Goal: Navigation & Orientation: Find specific page/section

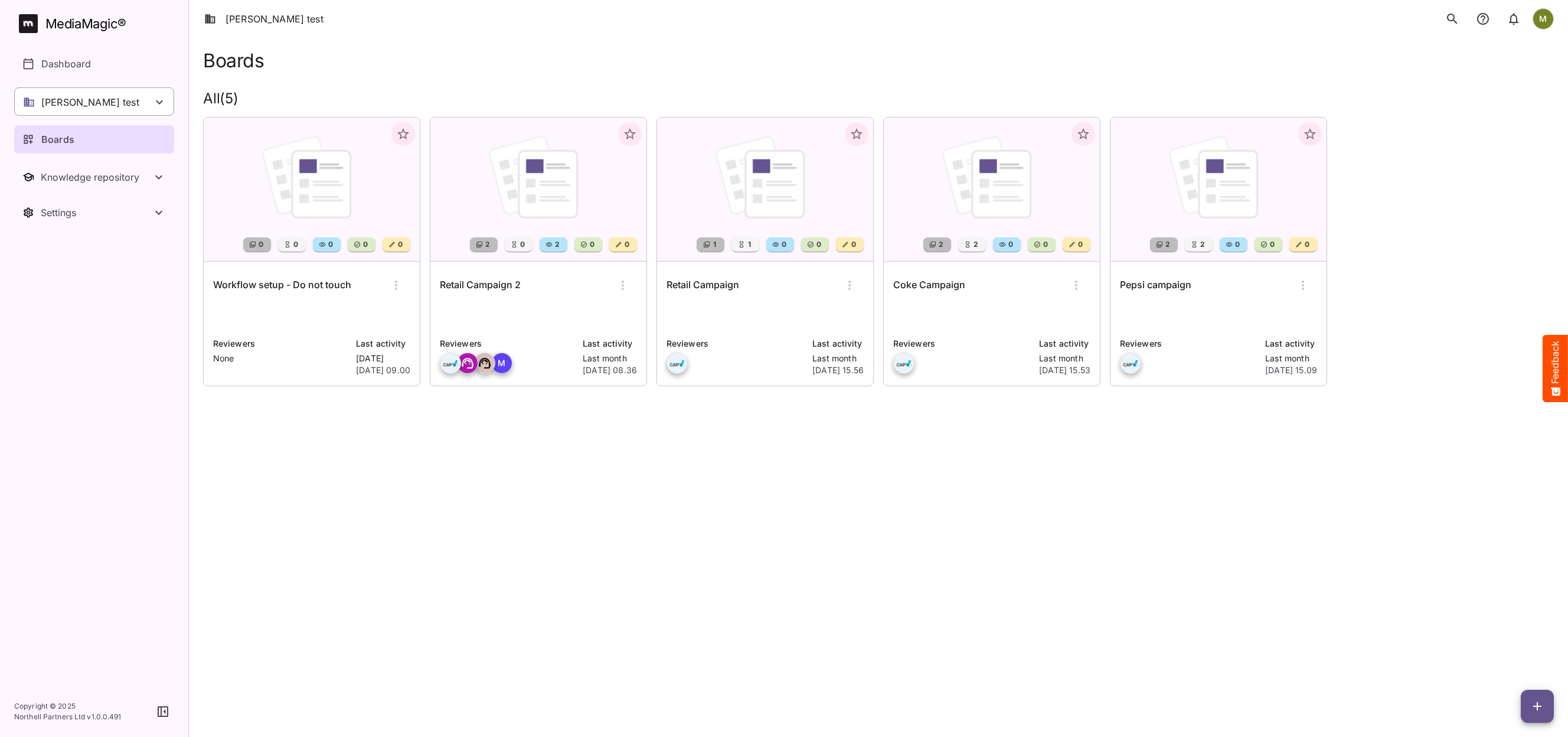
click at [96, 102] on div "[PERSON_NAME] test" at bounding box center [94, 102] width 160 height 28
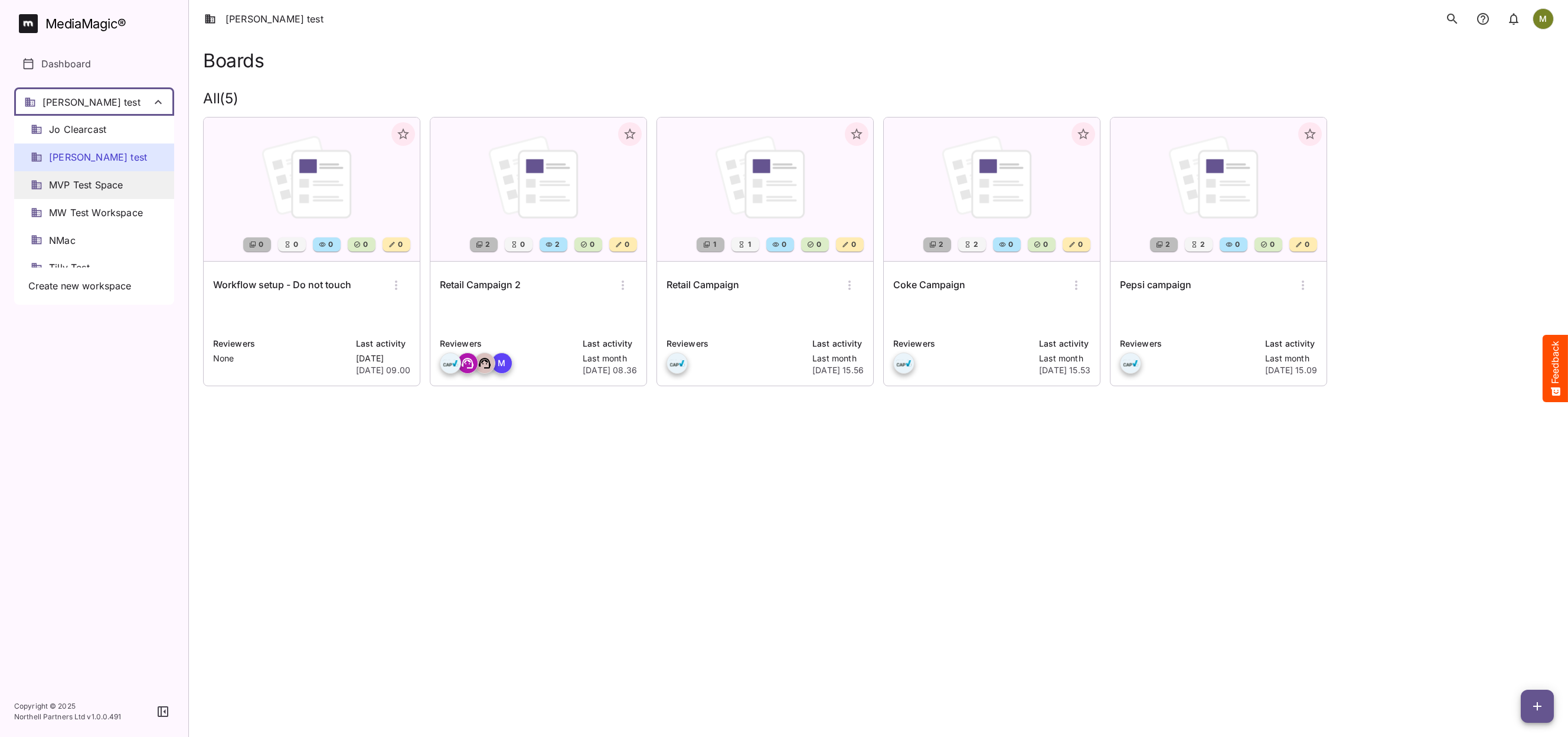
click at [76, 189] on span "MVP Test Space" at bounding box center [85, 185] width 74 height 13
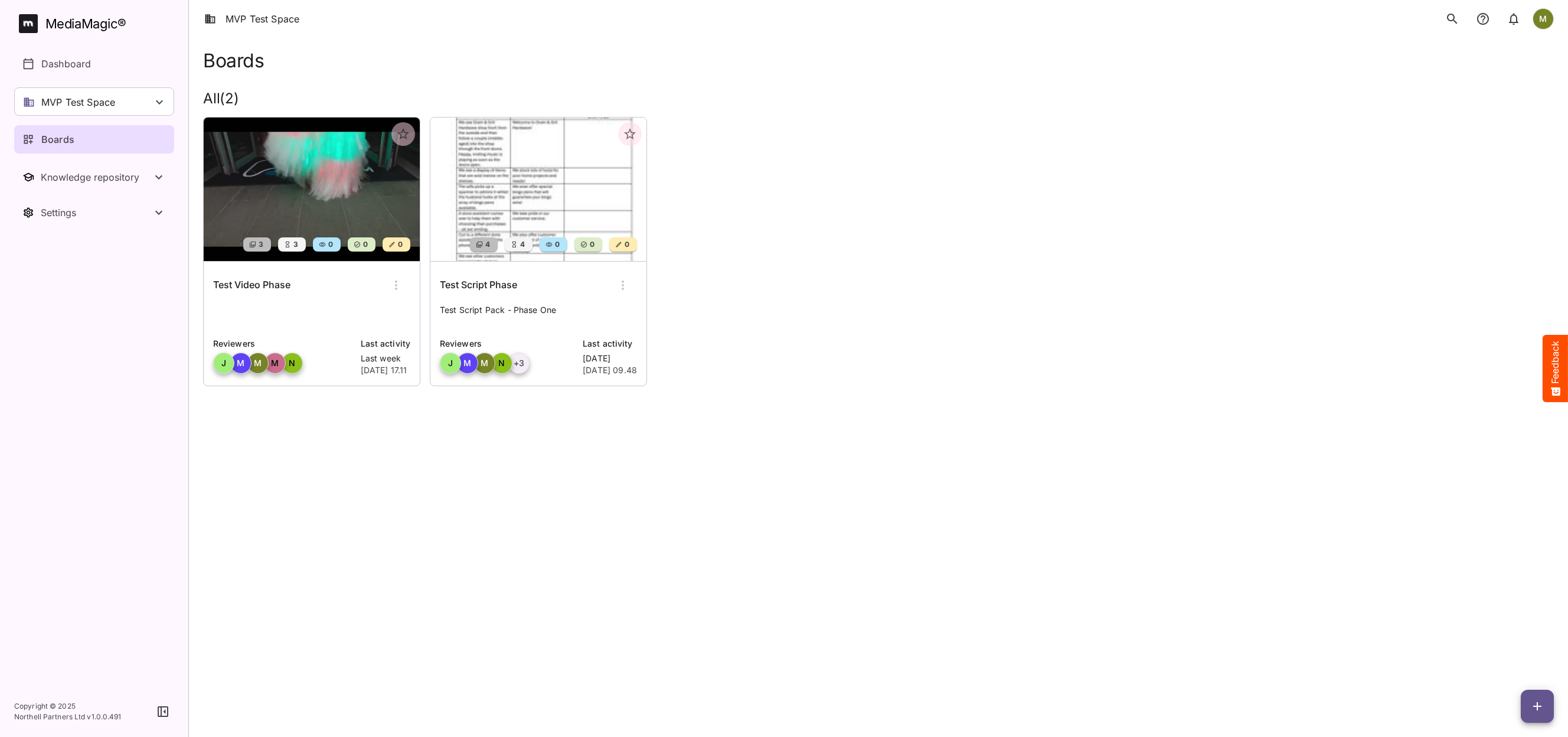
click at [506, 297] on div "Test Script Phase" at bounding box center [538, 285] width 197 height 28
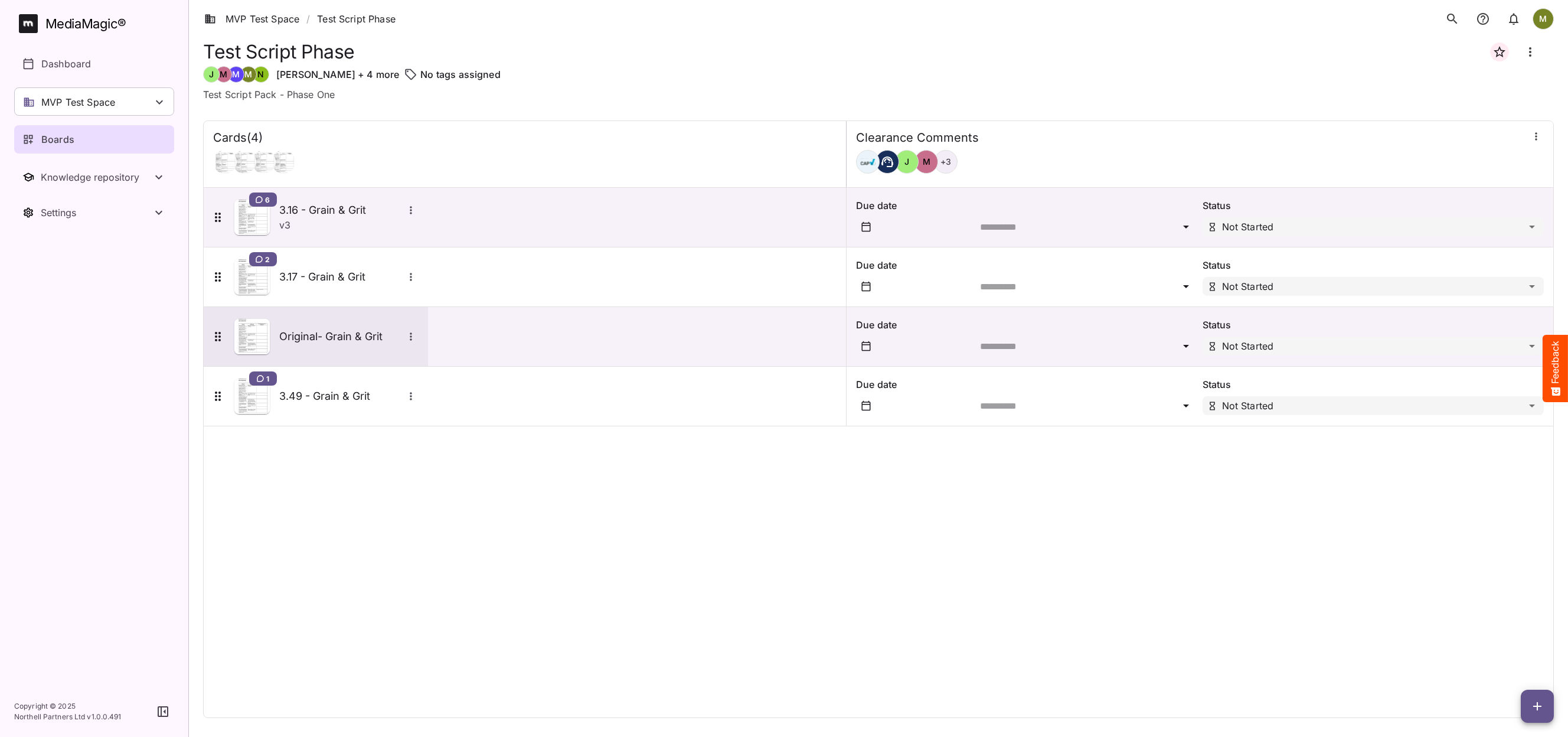
click at [258, 339] on img at bounding box center [252, 336] width 35 height 35
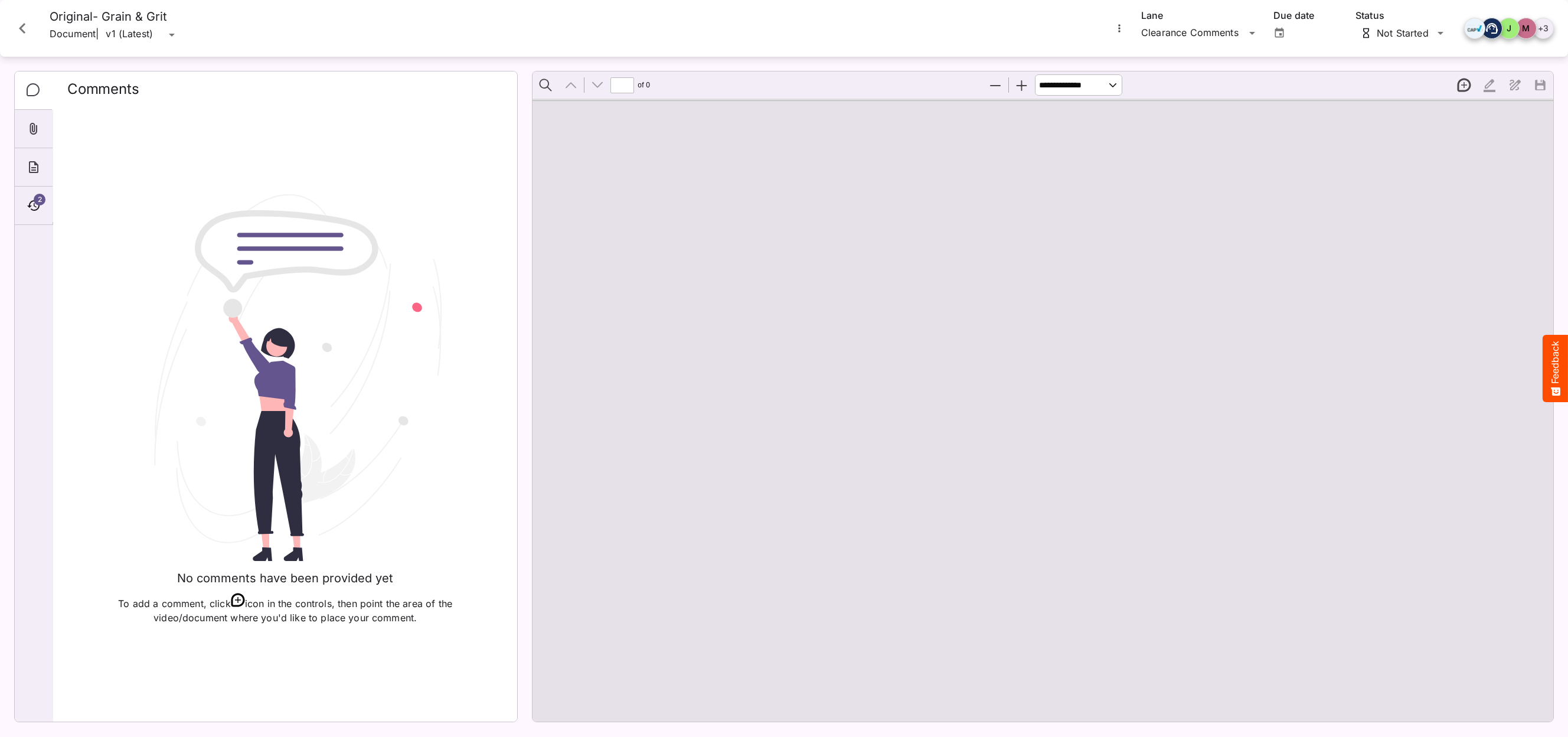
type input "*"
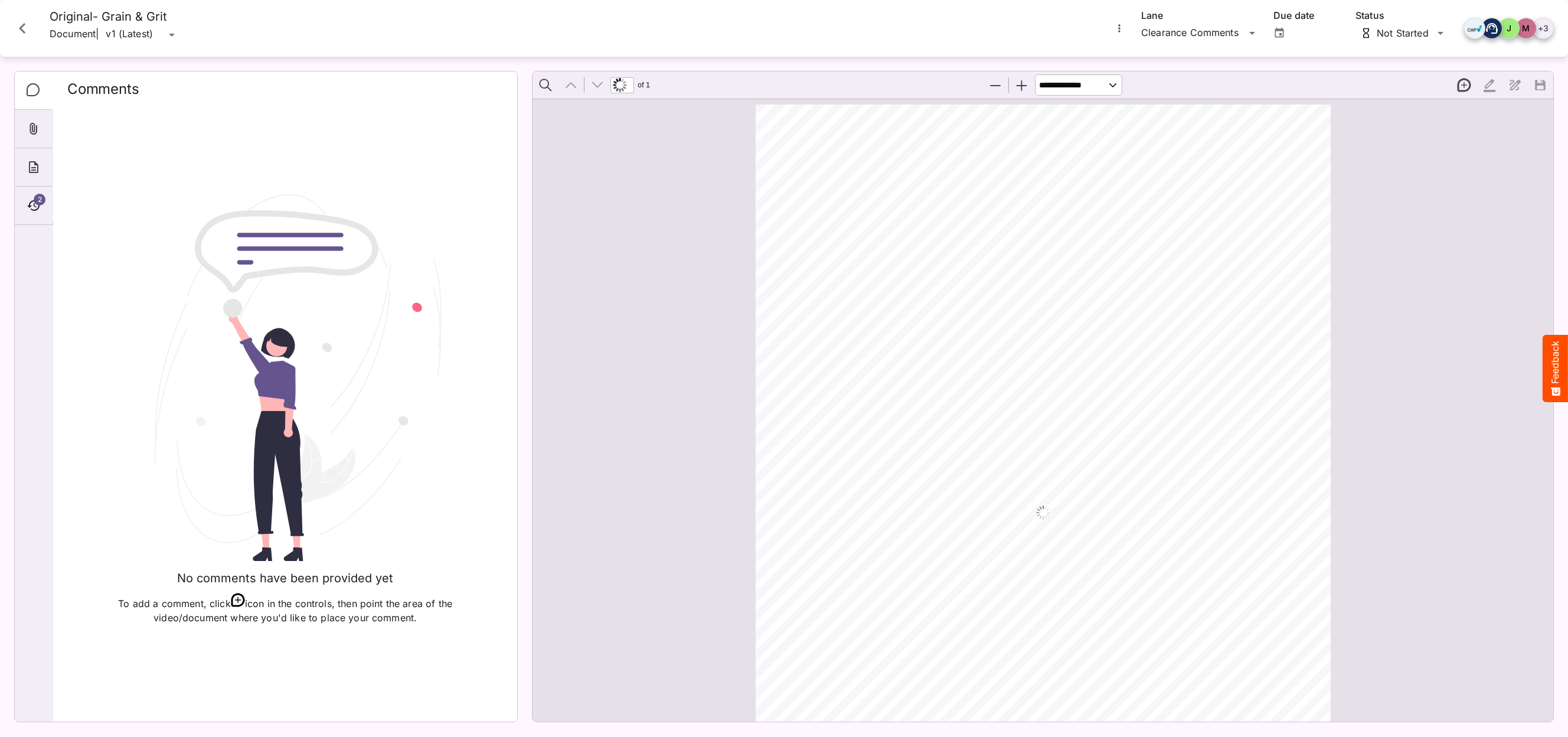
scroll to position [6, 0]
click at [17, 27] on icon "Close card" at bounding box center [22, 28] width 21 height 21
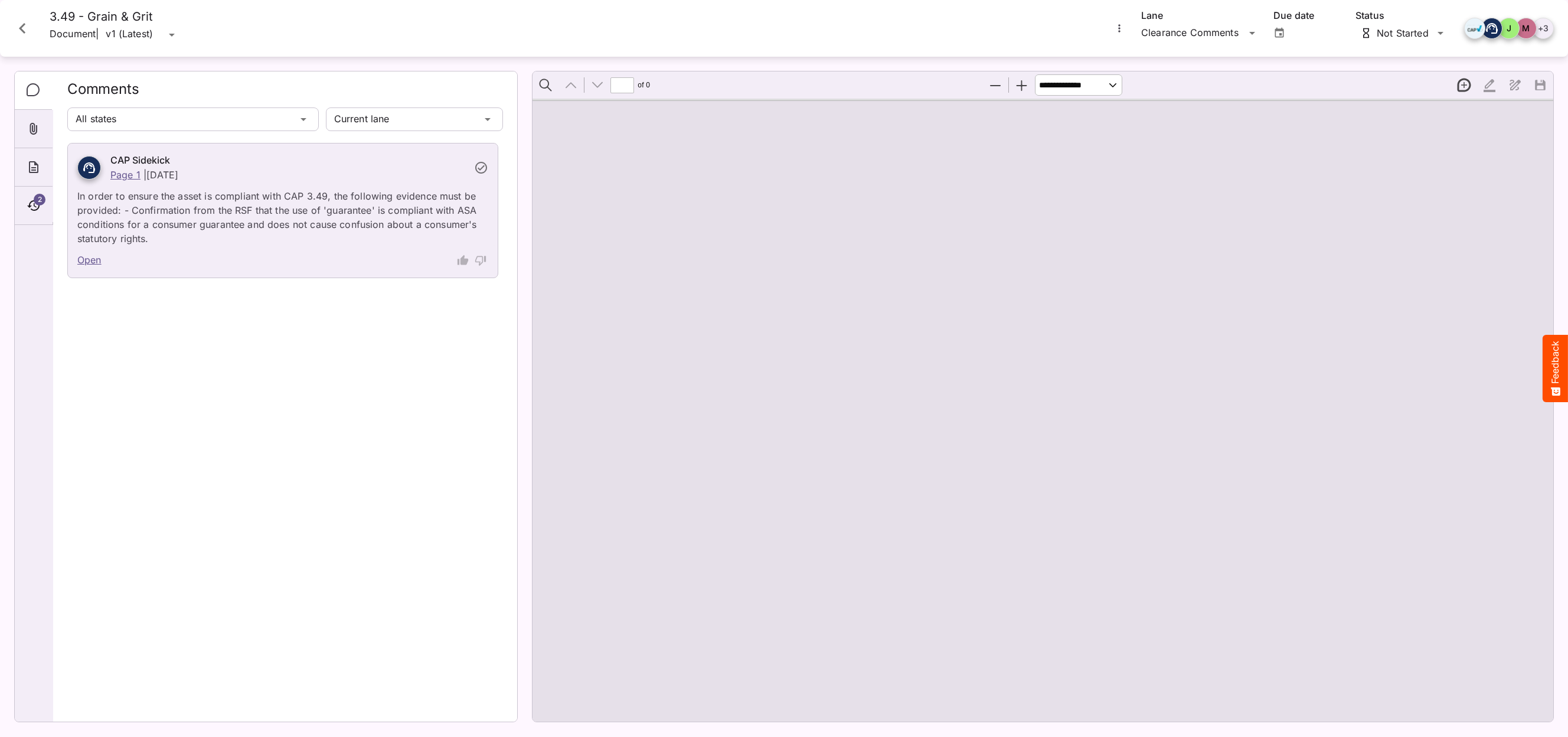
type input "*"
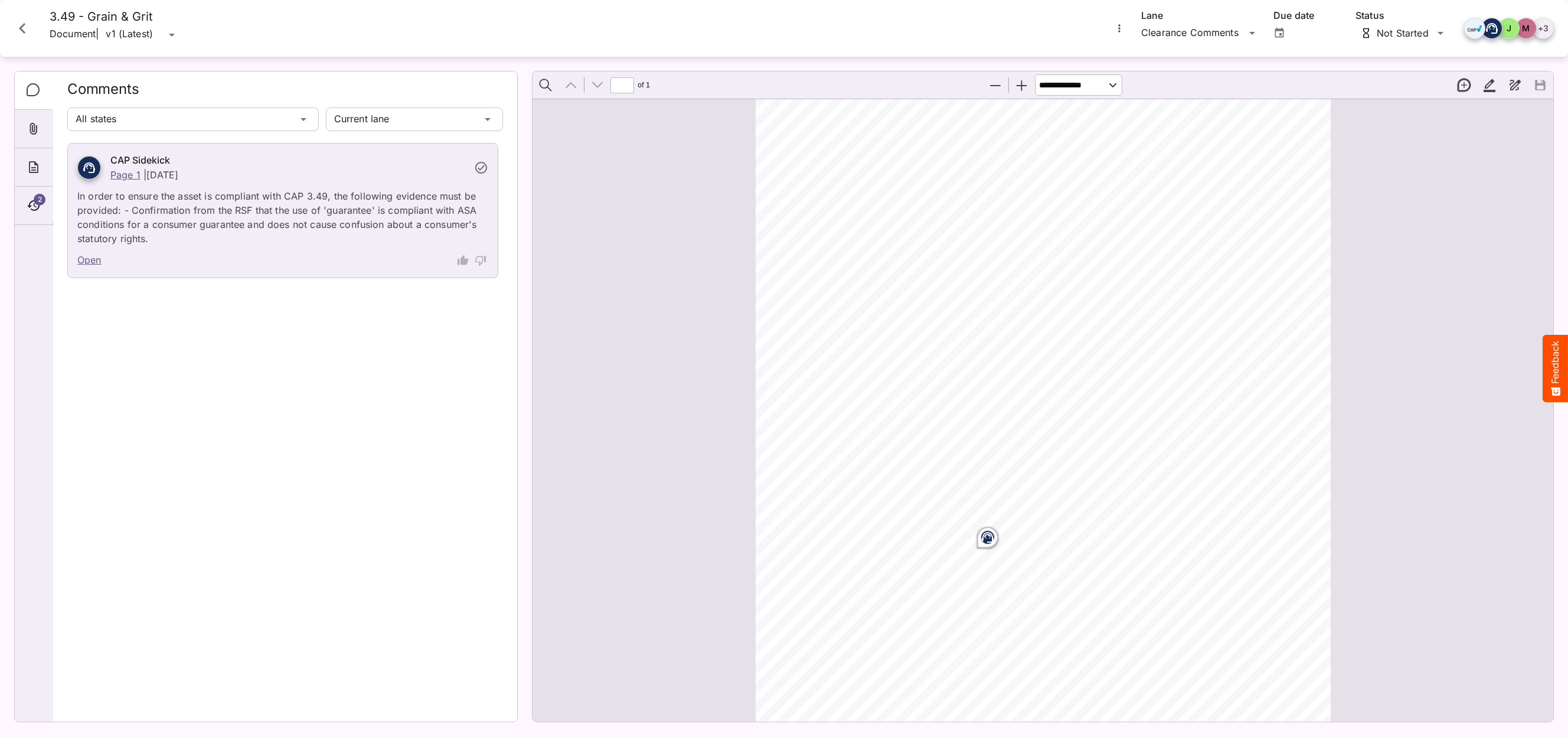
click at [17, 26] on icon "Close card" at bounding box center [22, 28] width 21 height 21
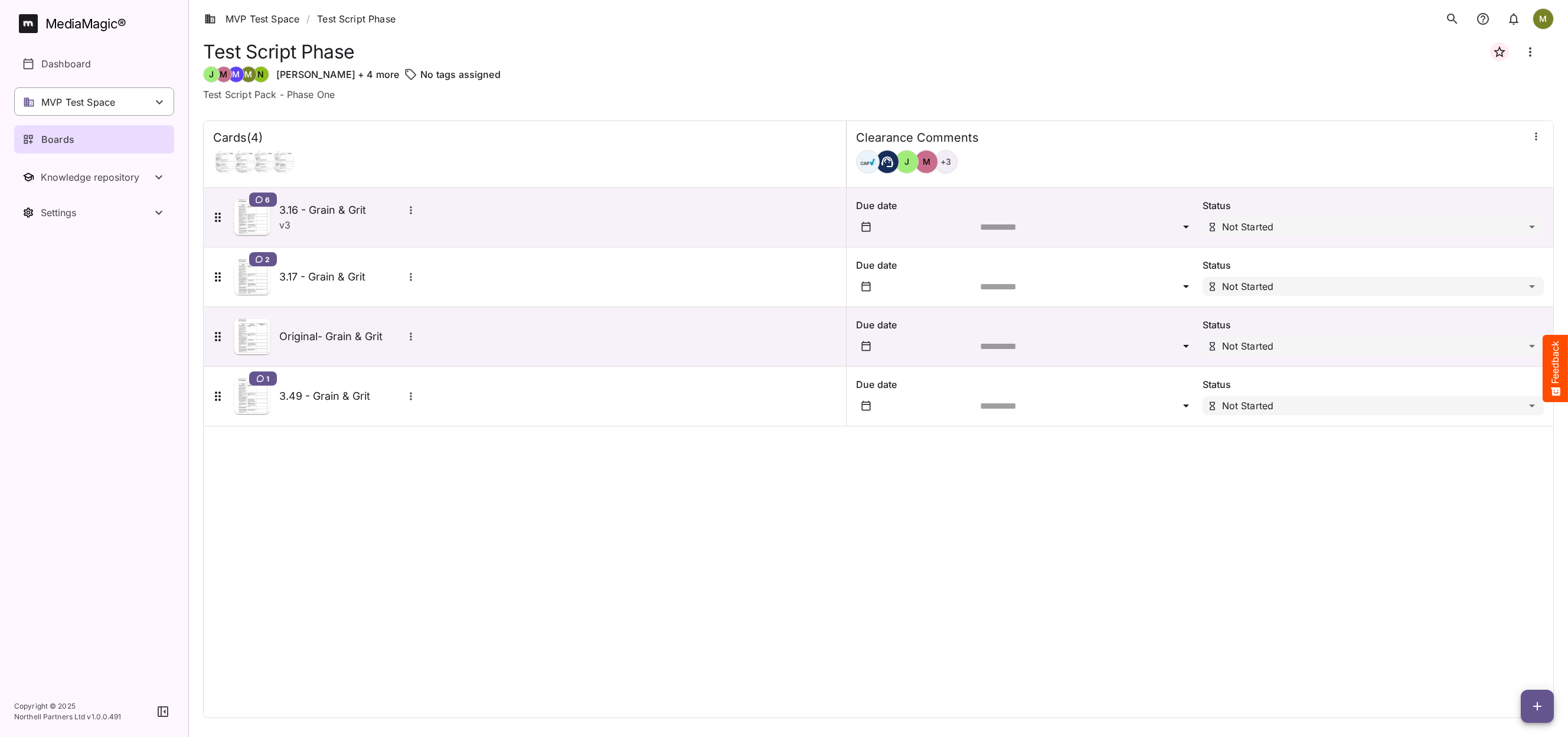
click at [85, 100] on p "MVP Test Space" at bounding box center [78, 102] width 74 height 14
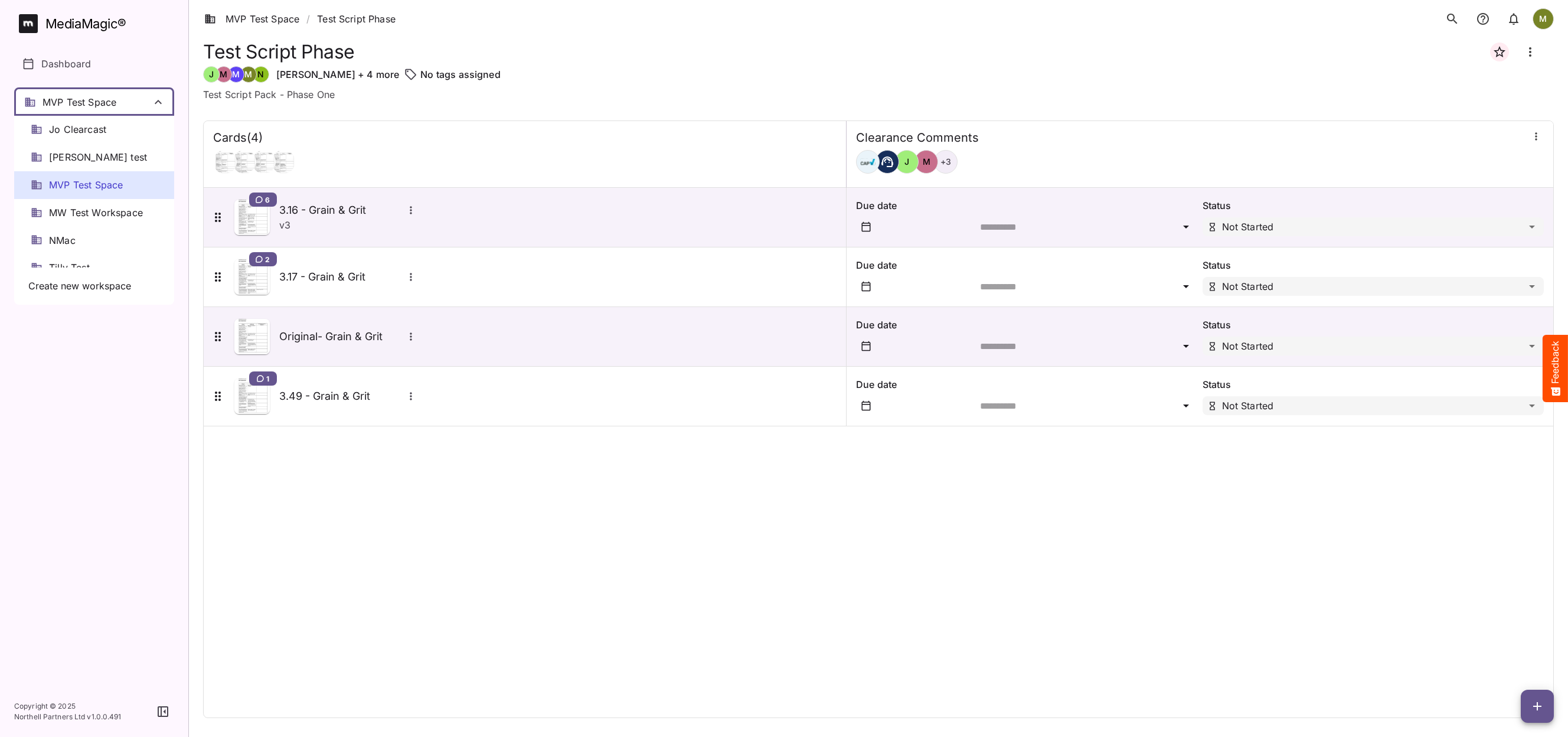
click at [92, 187] on span "MVP Test Space" at bounding box center [85, 185] width 74 height 13
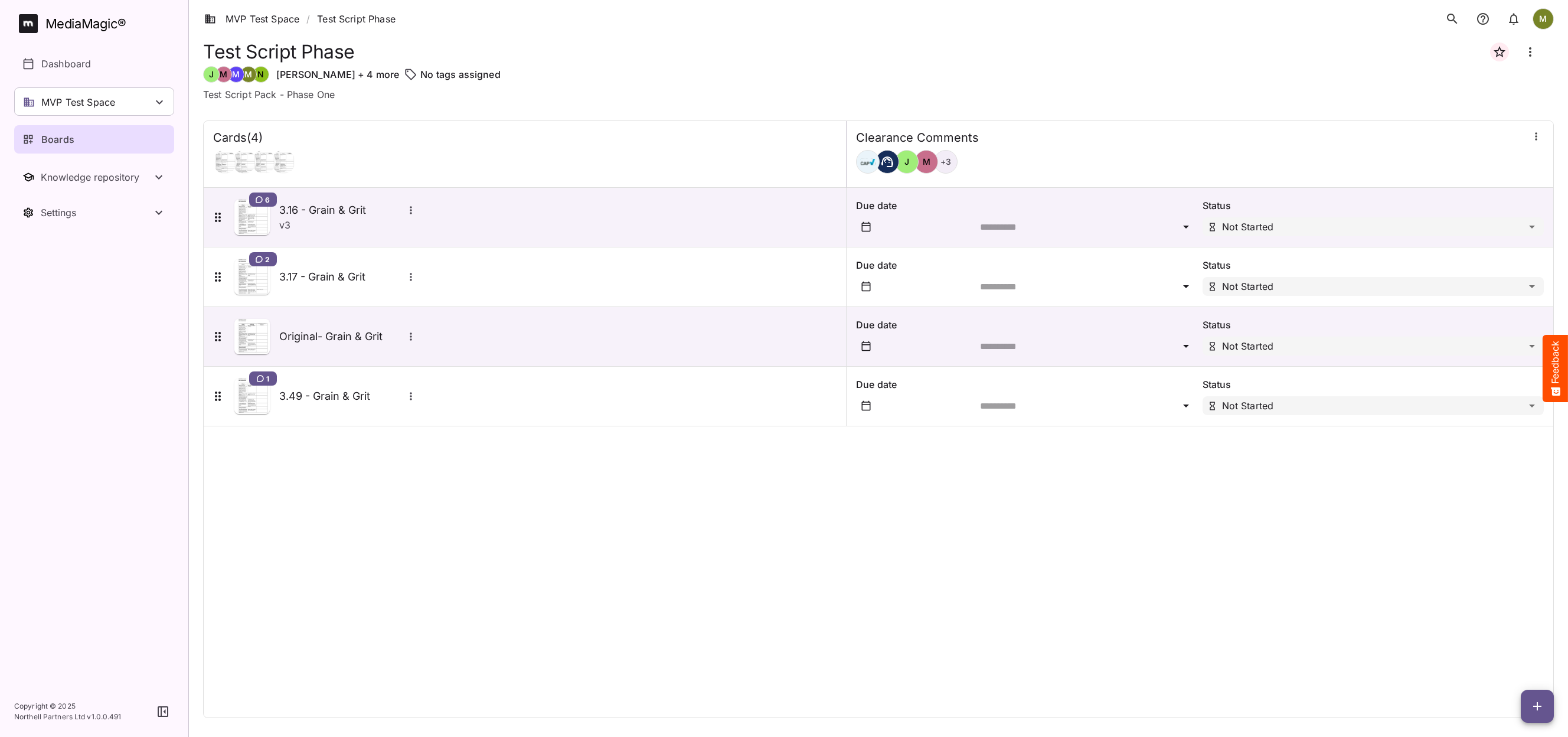
click at [272, 565] on div "Cards ( 4 ) Clearance Comments [PERSON_NAME] + 3 6 3.16 - Grain & Grit v 3 Due …" at bounding box center [878, 419] width 1351 height 598
click at [109, 101] on p "MVP Test Space" at bounding box center [78, 102] width 74 height 14
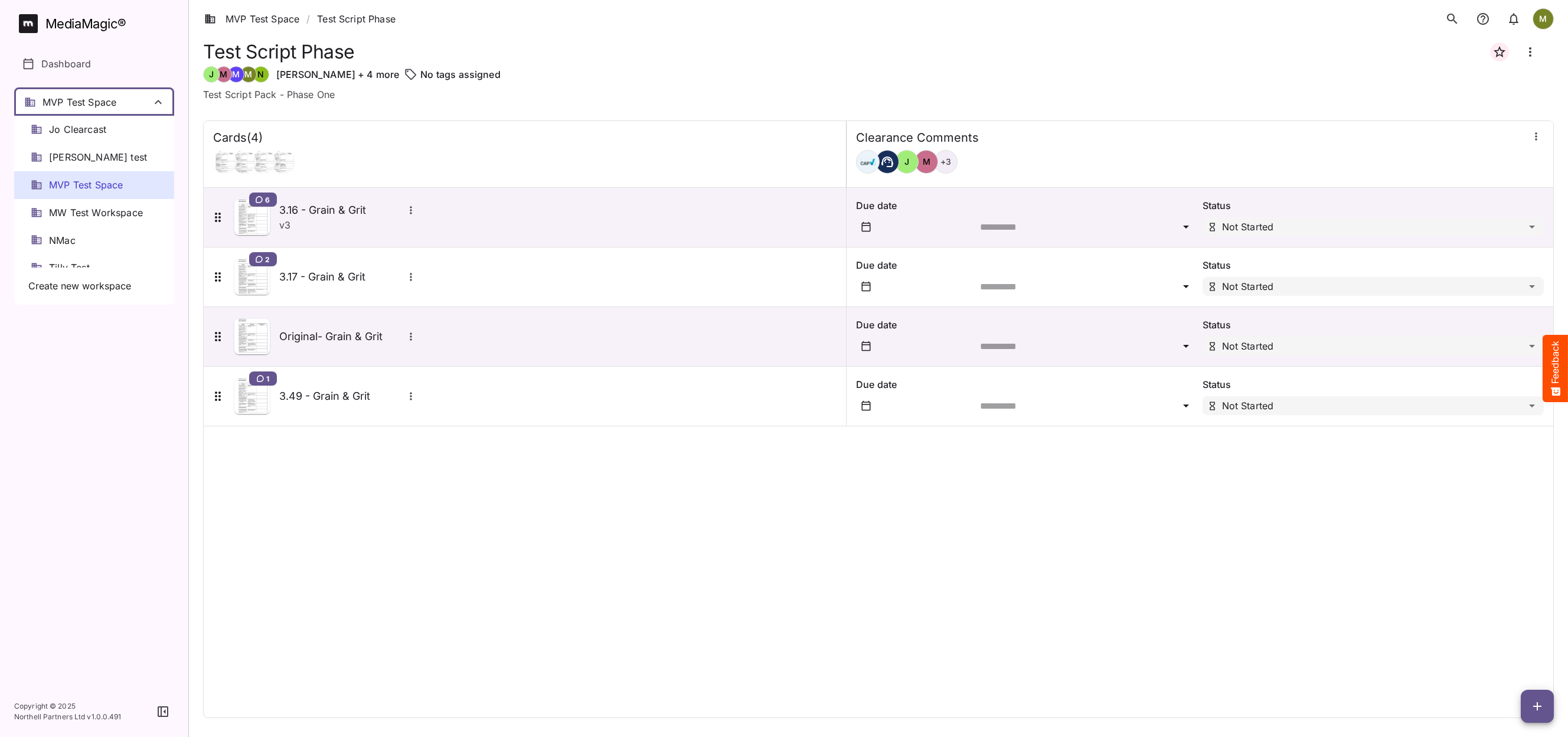
click at [133, 185] on div "MVP Test Space" at bounding box center [94, 185] width 160 height 28
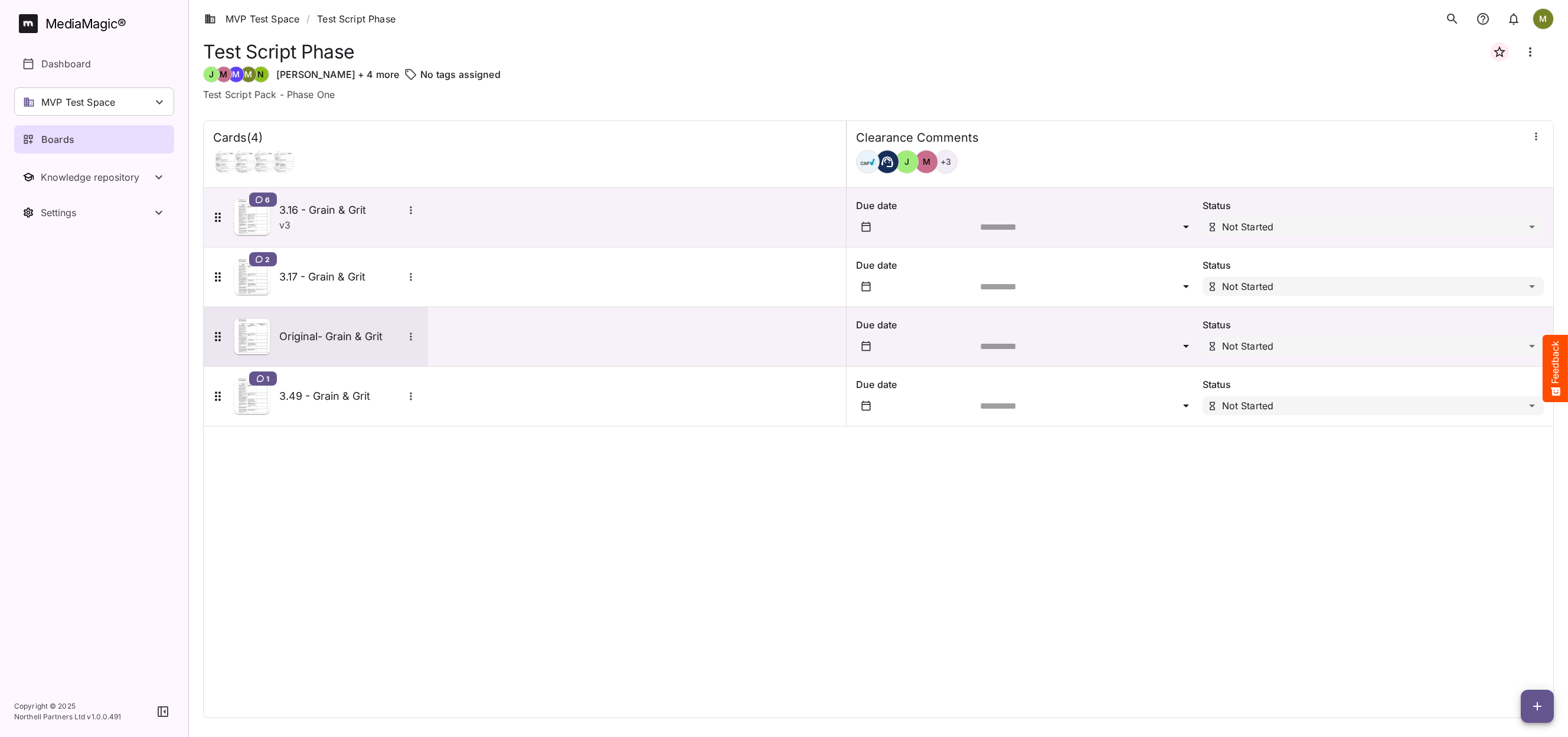
click at [256, 335] on img at bounding box center [252, 336] width 35 height 35
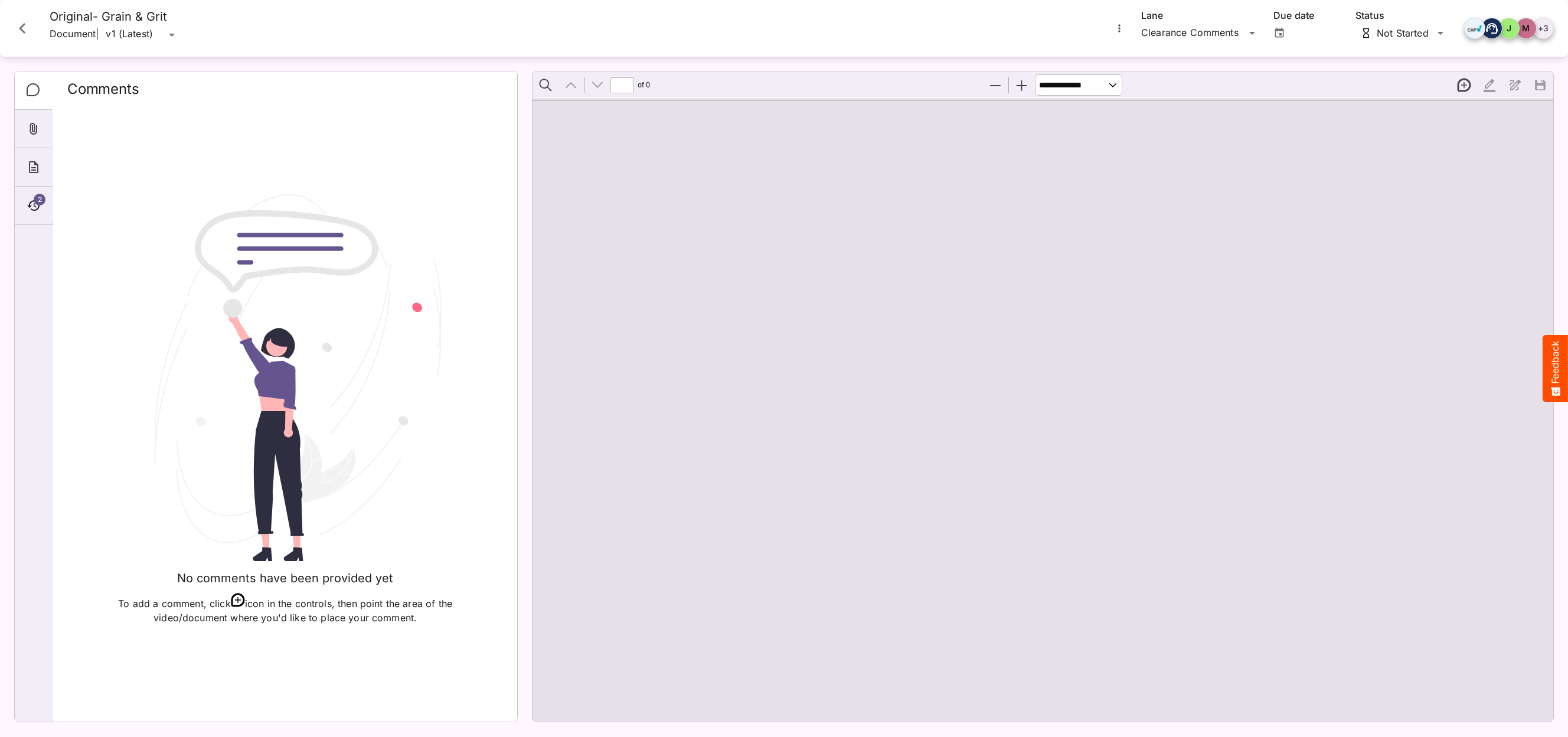
type input "*"
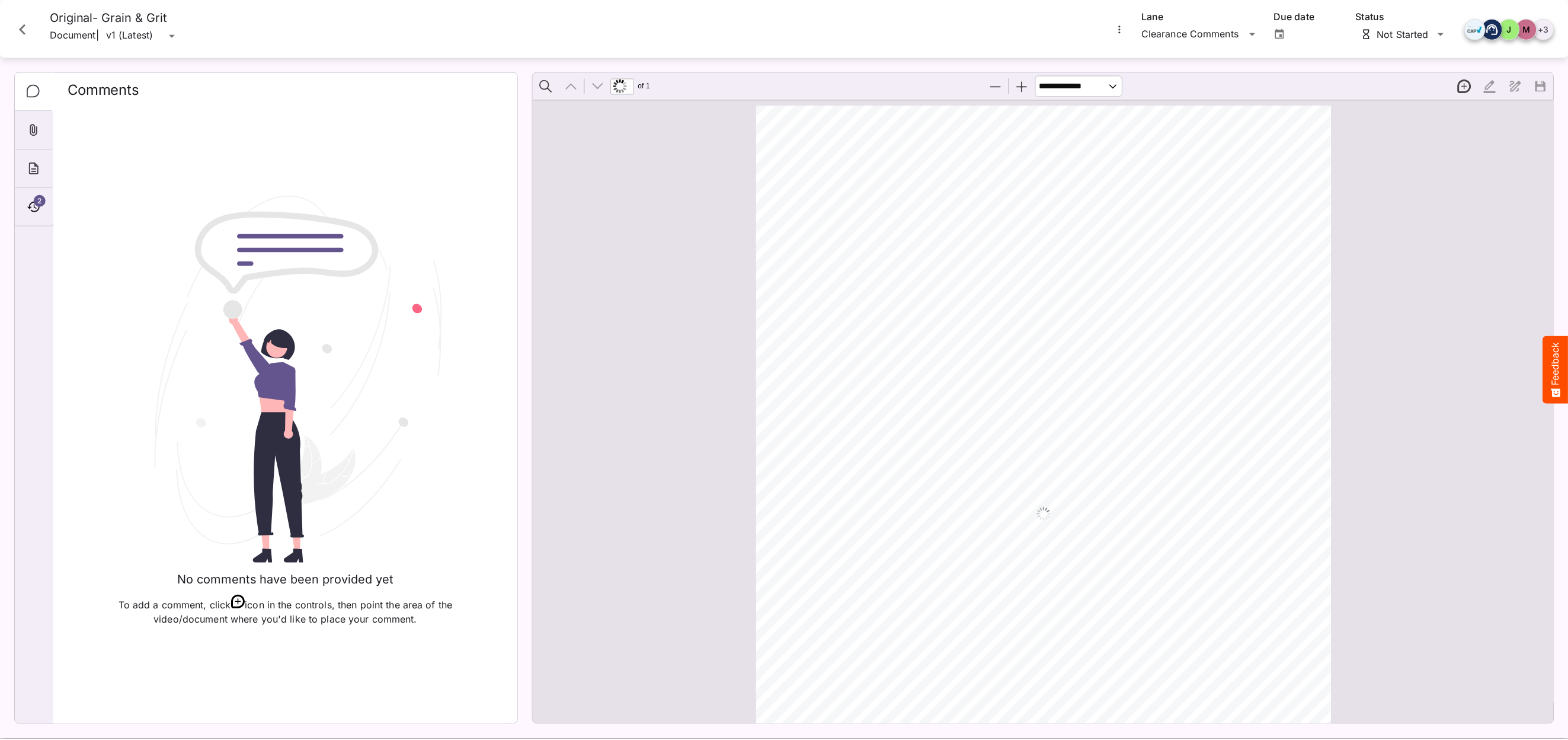
scroll to position [6, 0]
click at [24, 26] on icon "Close card" at bounding box center [22, 28] width 21 height 21
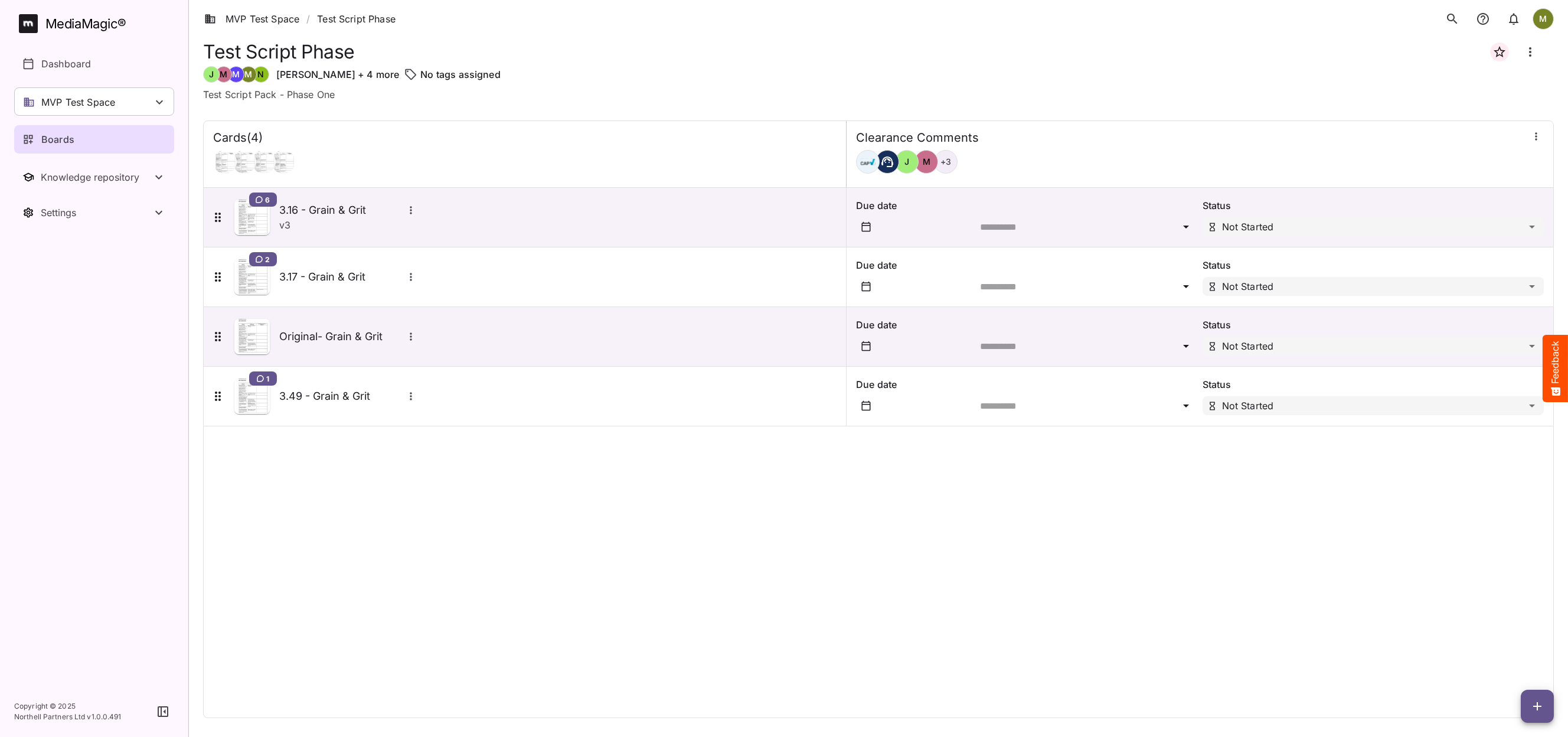
click at [917, 142] on h4 "Clearance Comments" at bounding box center [917, 138] width 123 height 15
click at [1450, 205] on p "Status" at bounding box center [1373, 206] width 341 height 14
click at [1535, 714] on button "button" at bounding box center [1537, 706] width 33 height 33
click at [1280, 413] on div at bounding box center [784, 368] width 1568 height 737
click at [1261, 499] on div "Cards ( 4 ) Clearance Comments [PERSON_NAME] + 3 6 3.16 - Grain & Grit v 3 Due …" at bounding box center [878, 419] width 1351 height 598
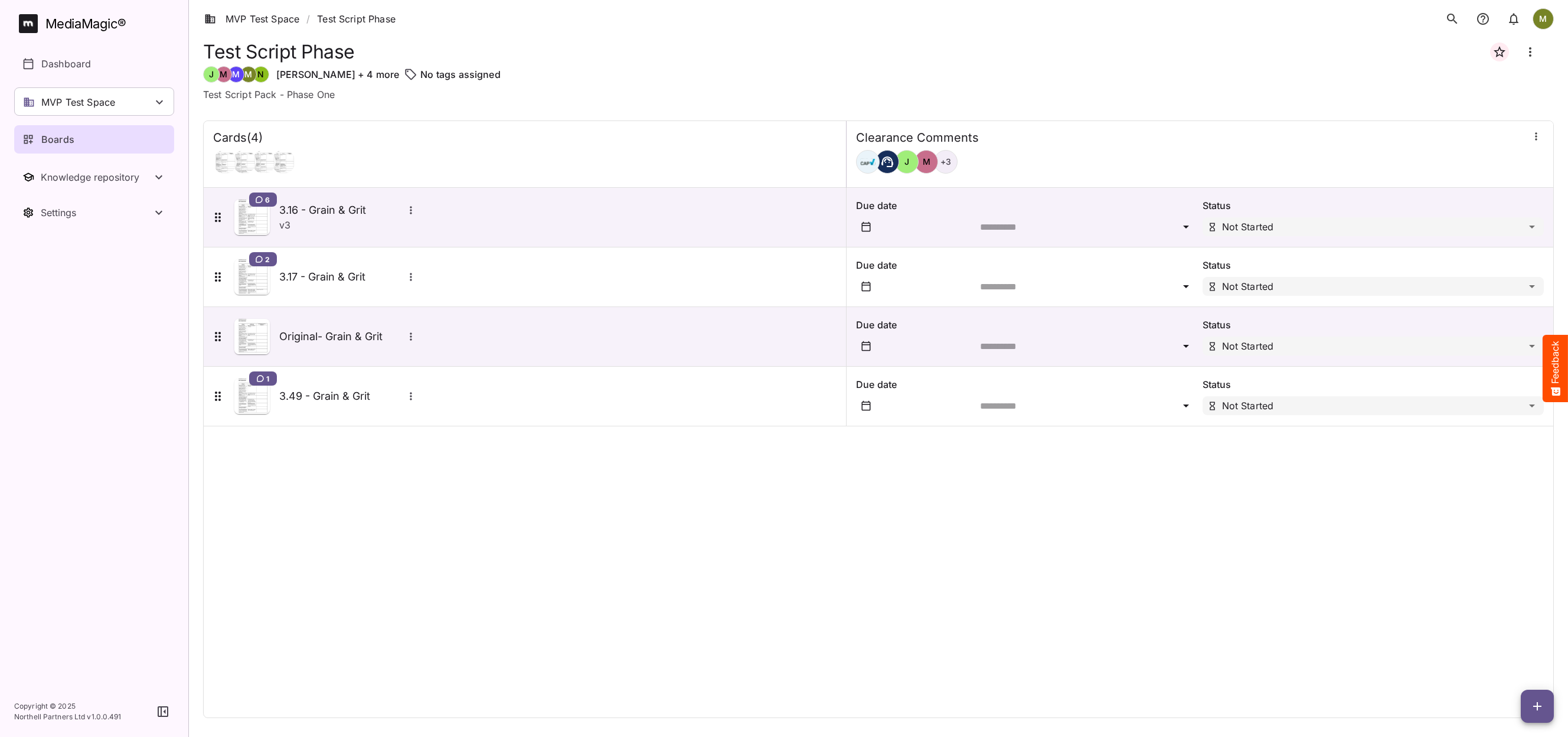
click at [260, 142] on h4 "Cards ( 4 )" at bounding box center [238, 138] width 49 height 15
click at [232, 163] on div at bounding box center [225, 161] width 24 height 24
click at [411, 398] on icon "More options for 3.49 - Grain & Grit" at bounding box center [410, 396] width 2 height 8
click at [411, 398] on div at bounding box center [784, 368] width 1568 height 737
click at [1530, 407] on div "MVP Test Space / Test Script Phase M MediaMagic ® Dashboard MVP Test Space Jo C…" at bounding box center [784, 366] width 1568 height 732
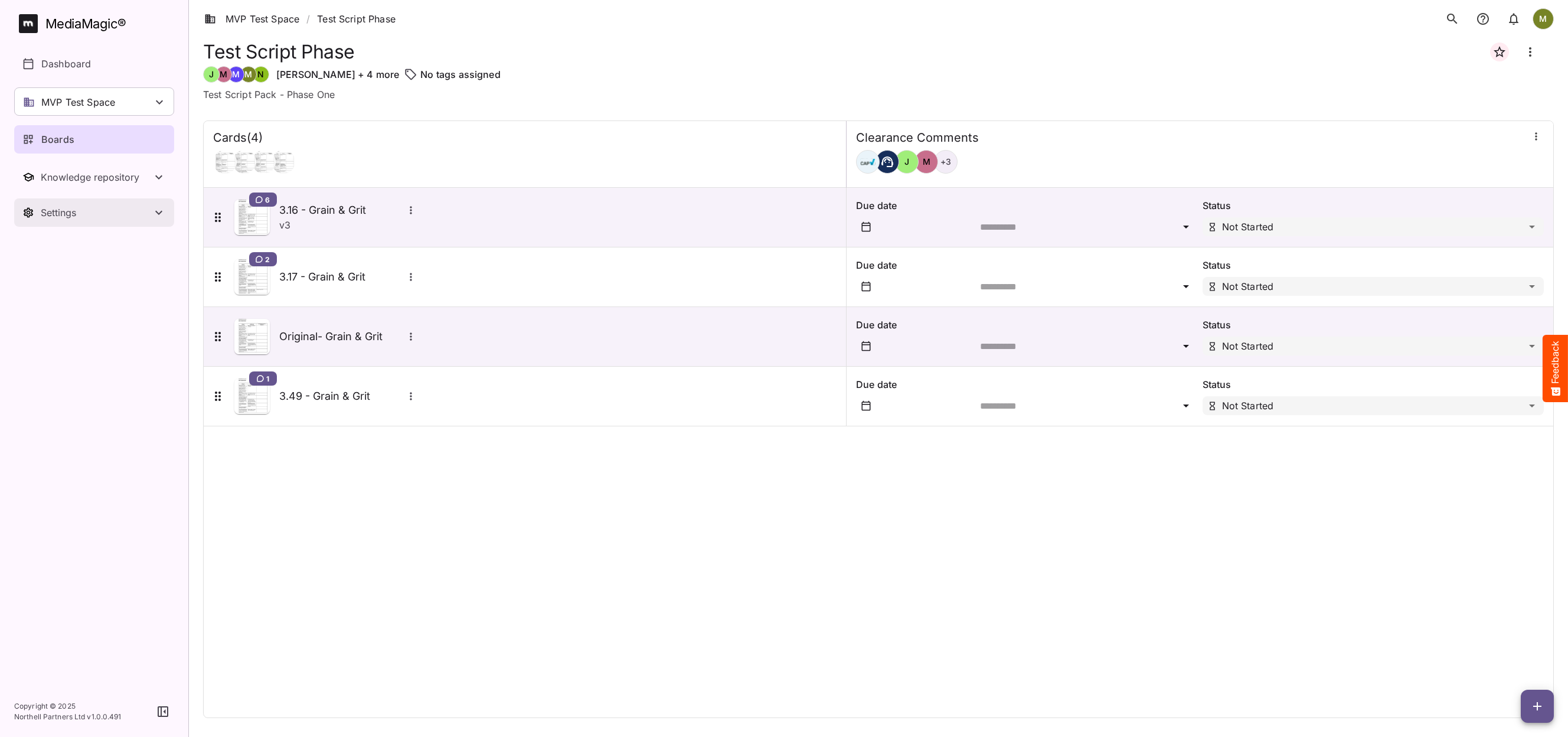
click at [69, 215] on div "Settings" at bounding box center [96, 213] width 111 height 12
click at [69, 214] on div "Settings" at bounding box center [96, 213] width 111 height 12
click at [69, 67] on p "Dashboard" at bounding box center [66, 64] width 49 height 14
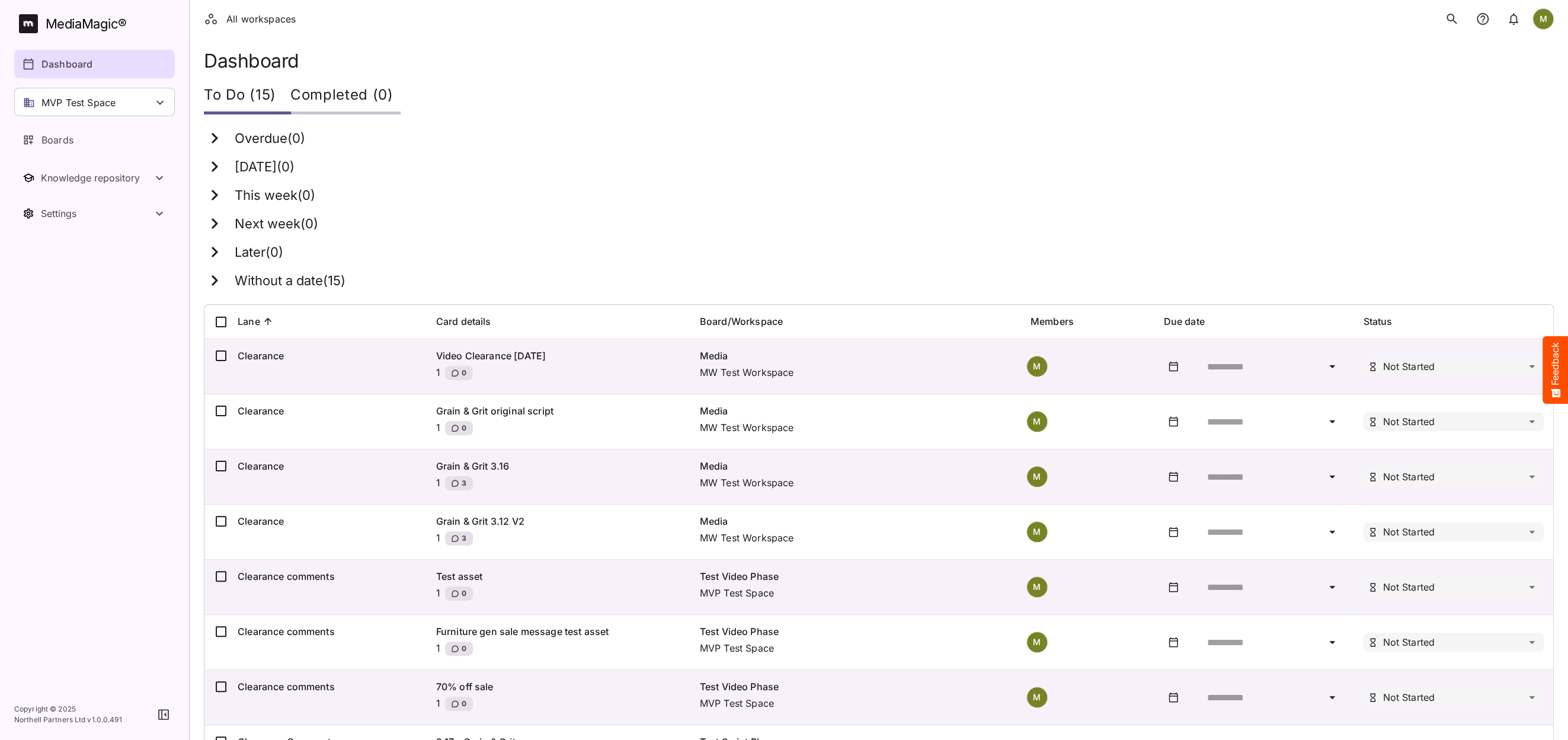
click at [752, 575] on p "Test Video Phase" at bounding box center [855, 576] width 311 height 14
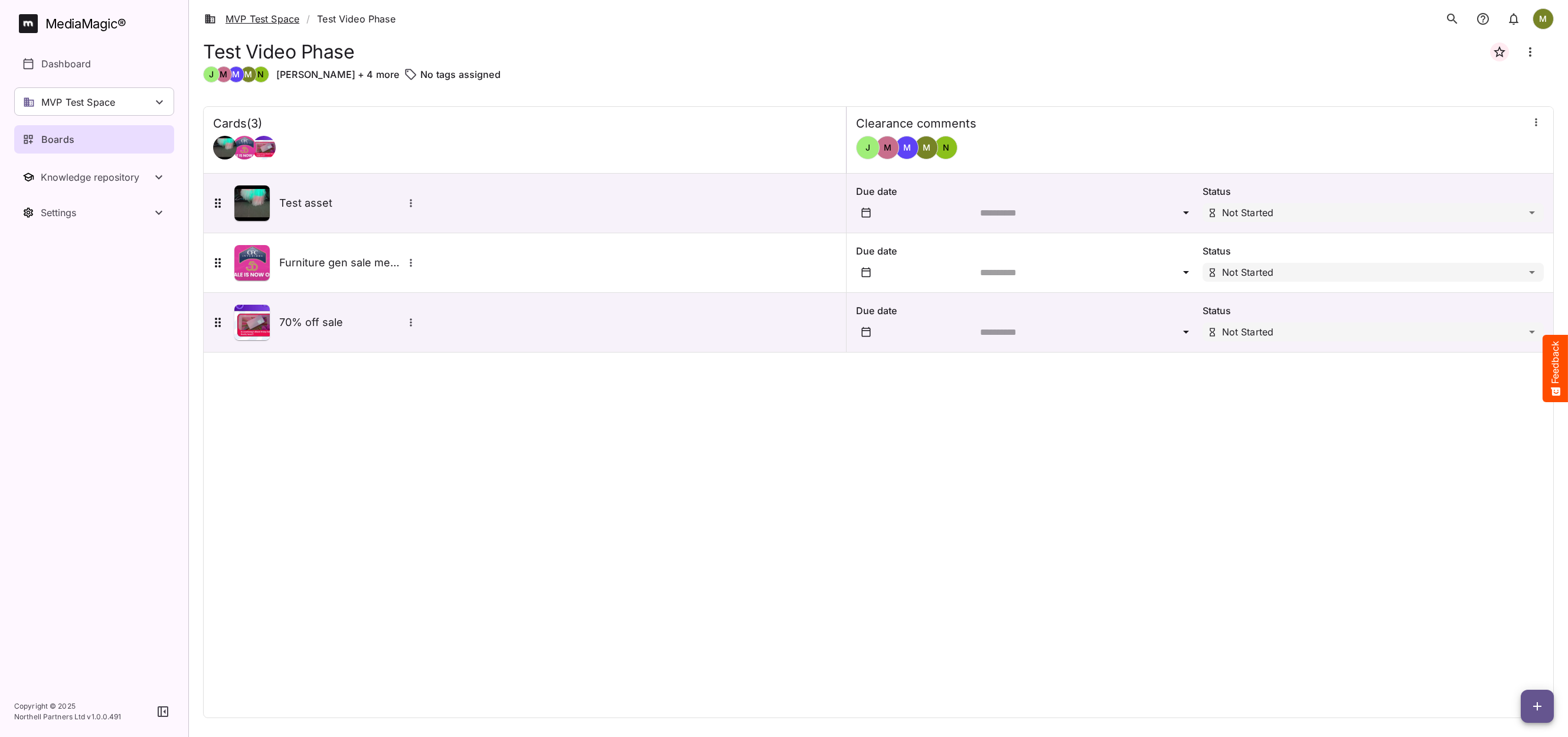
click at [275, 19] on link "MVP Test Space" at bounding box center [252, 19] width 95 height 14
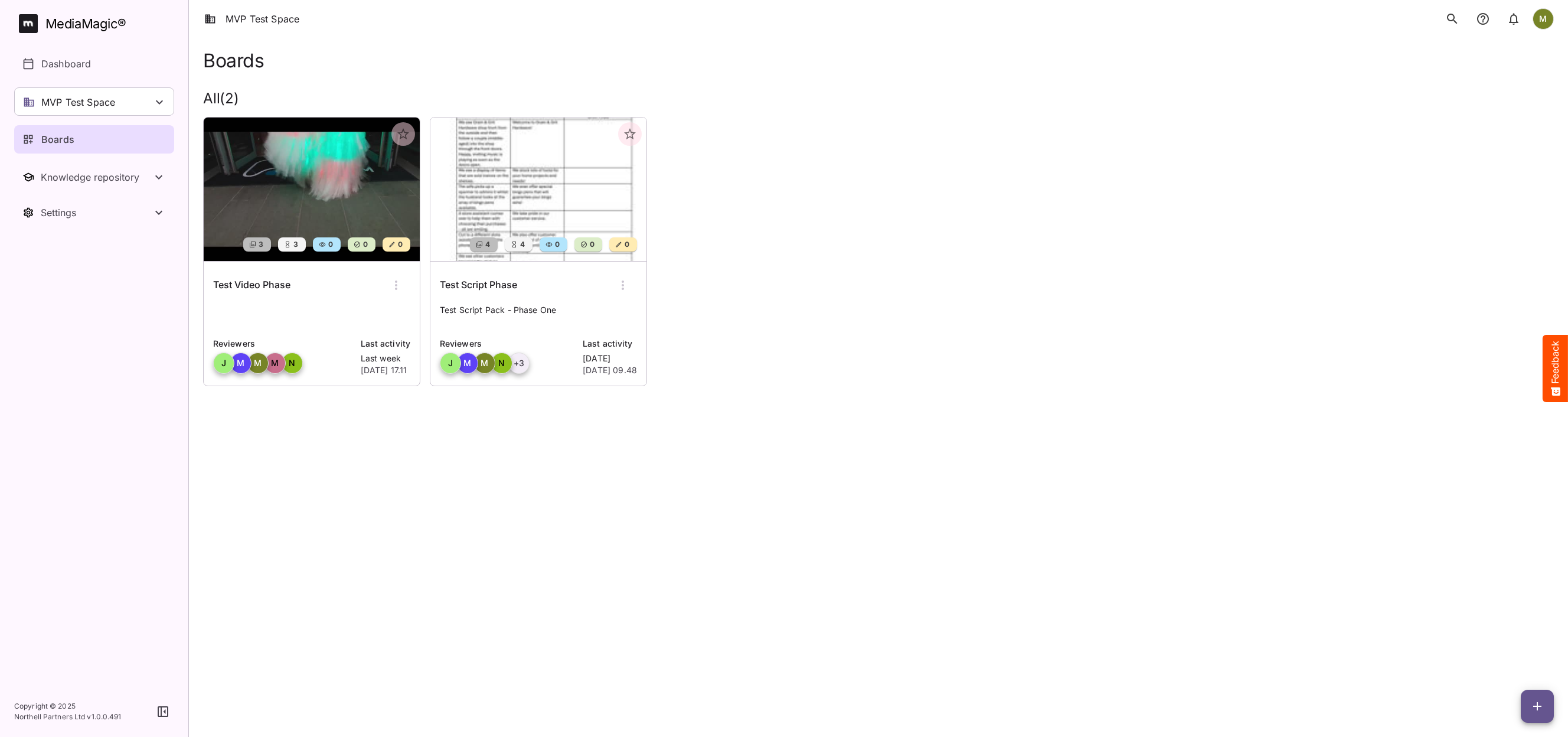
click at [625, 285] on icon "button" at bounding box center [623, 285] width 14 height 14
click at [638, 323] on p "View board" at bounding box center [662, 321] width 79 height 14
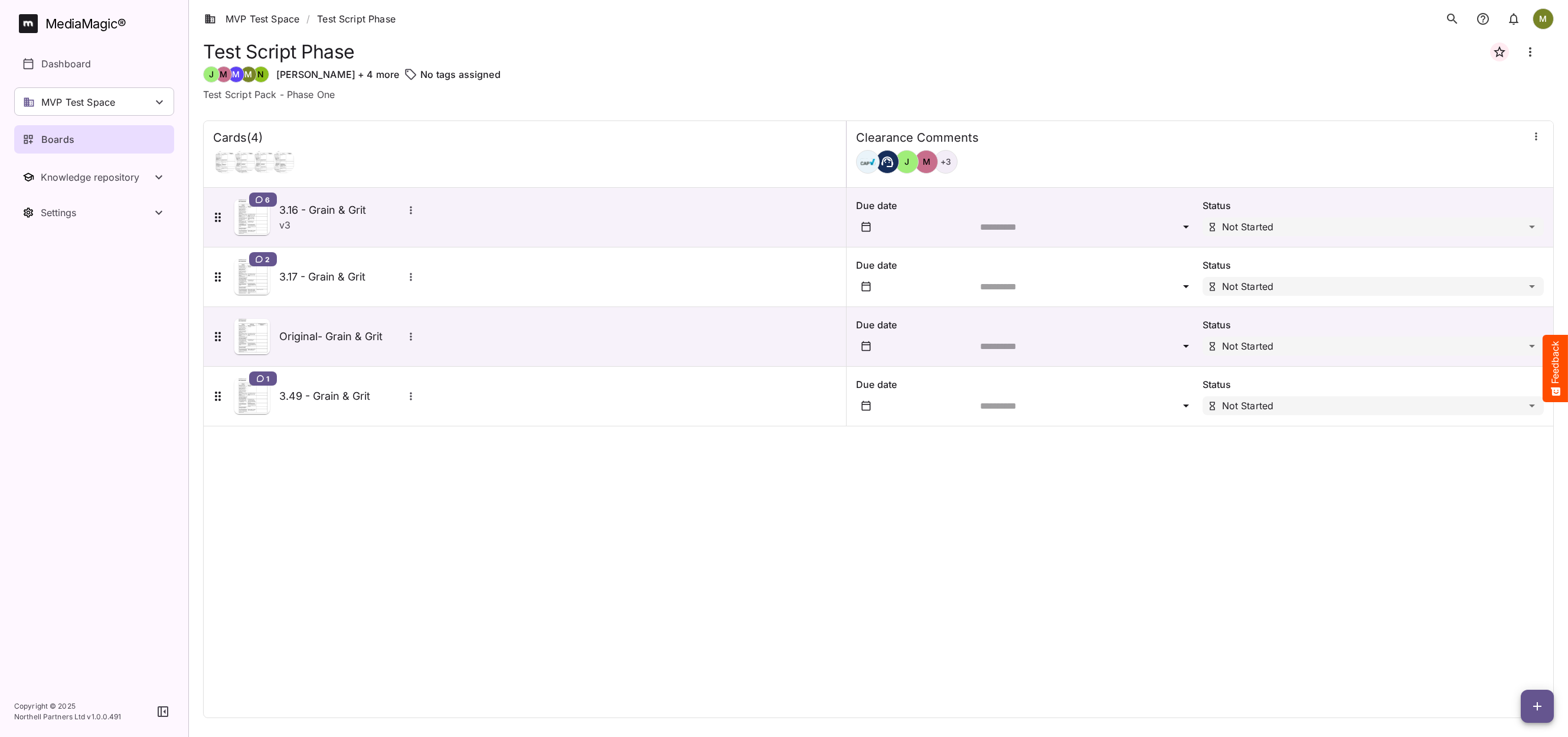
click at [1536, 138] on icon "button" at bounding box center [1536, 136] width 12 height 12
click at [1467, 219] on p "Manage sidekicks" at bounding box center [1474, 217] width 83 height 14
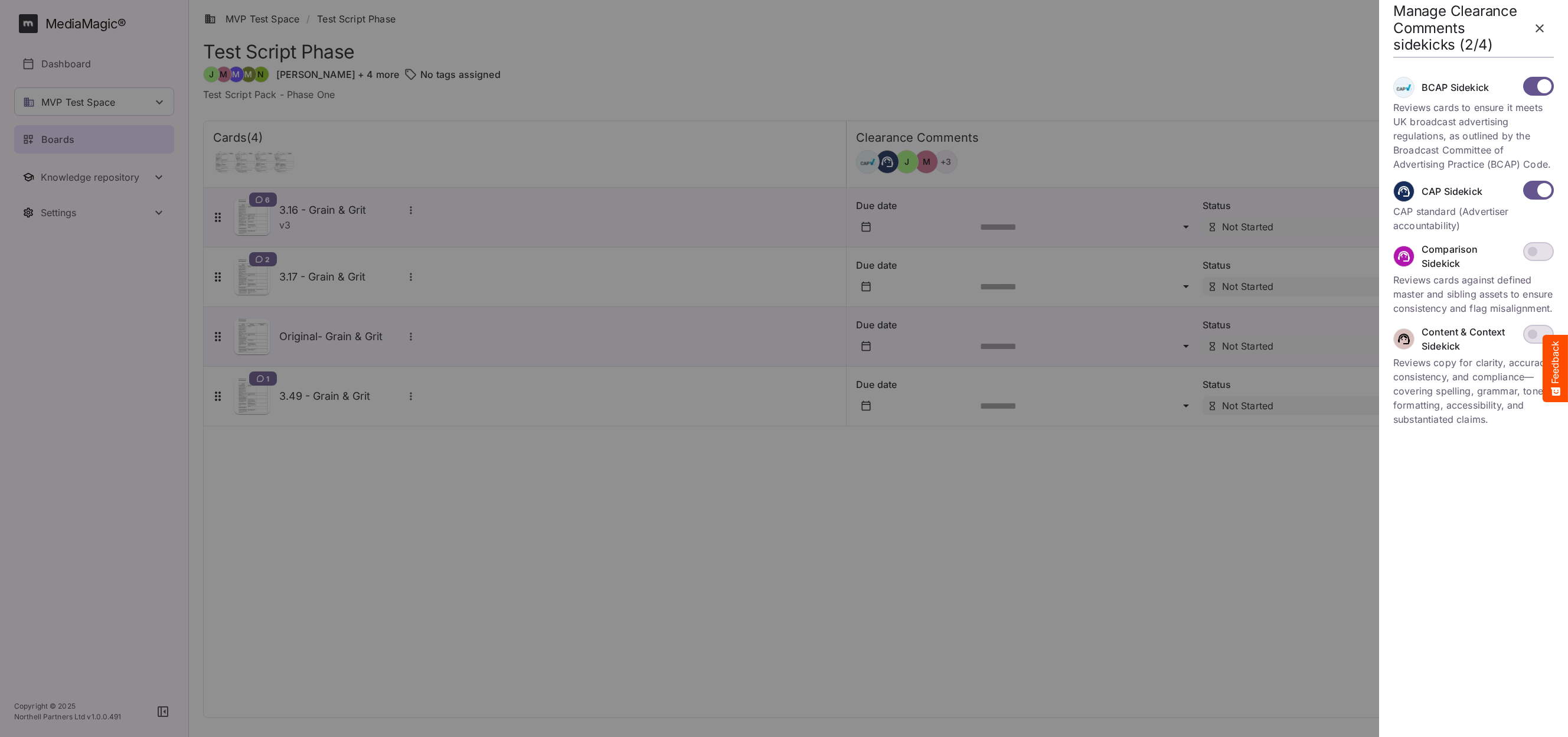
click at [1542, 26] on icon "button" at bounding box center [1540, 28] width 8 height 8
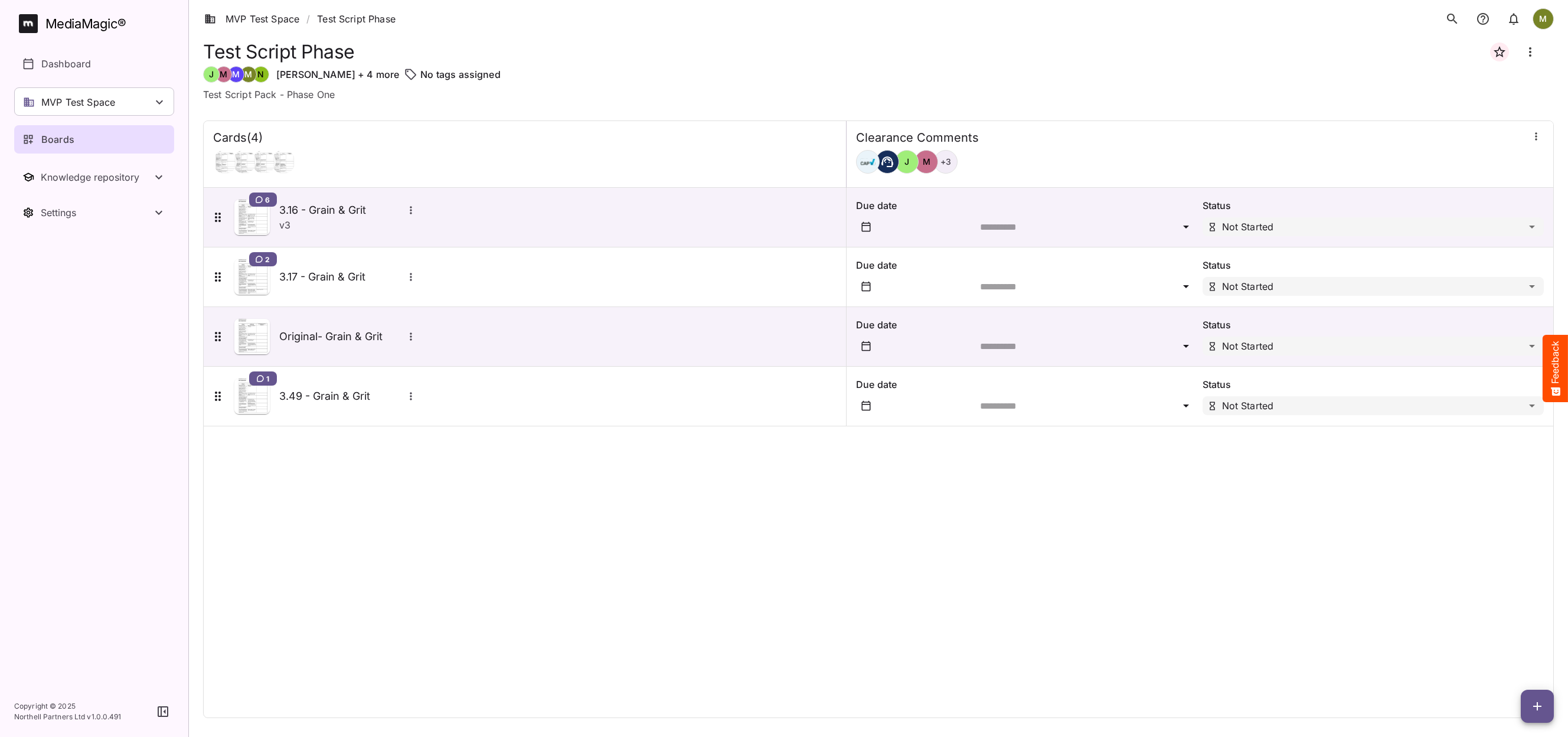
click at [451, 632] on div "Cards ( 4 ) Clearance Comments [PERSON_NAME] + 3 6 3.16 - Grain & Grit v 3 Due …" at bounding box center [878, 419] width 1351 height 598
